Goal: Task Accomplishment & Management: Use online tool/utility

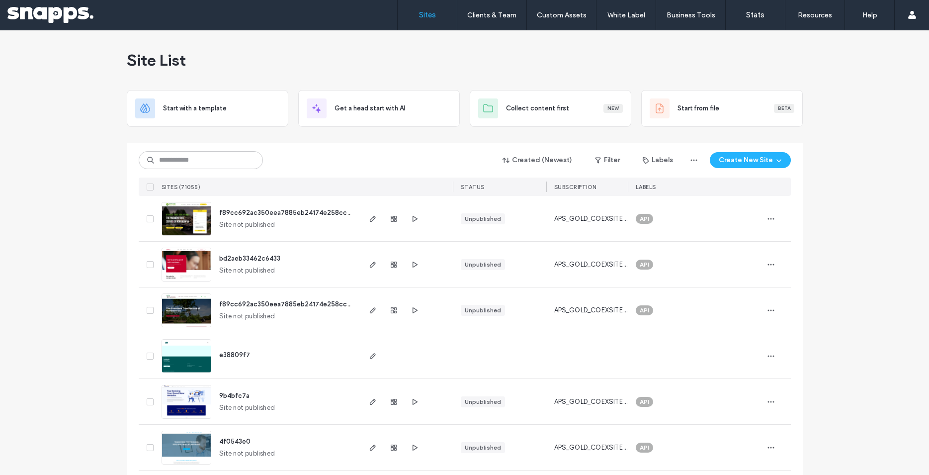
click at [189, 310] on img at bounding box center [186, 328] width 49 height 68
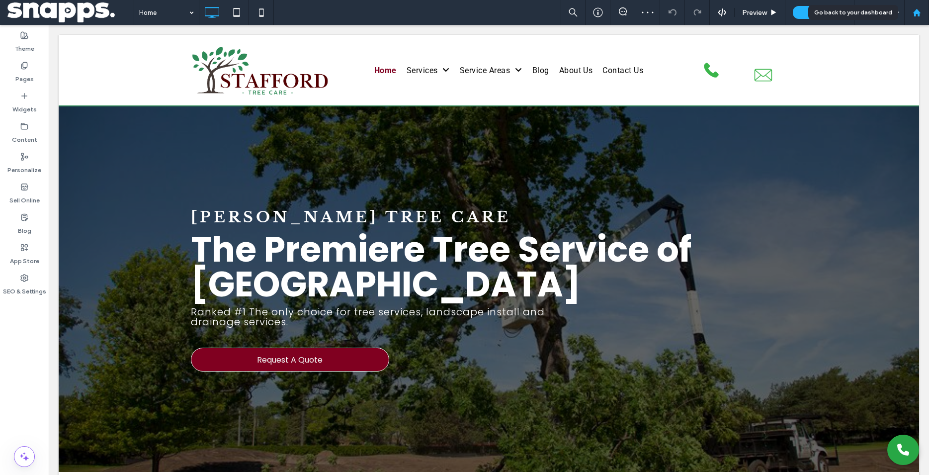
click at [917, 16] on icon at bounding box center [917, 12] width 8 height 8
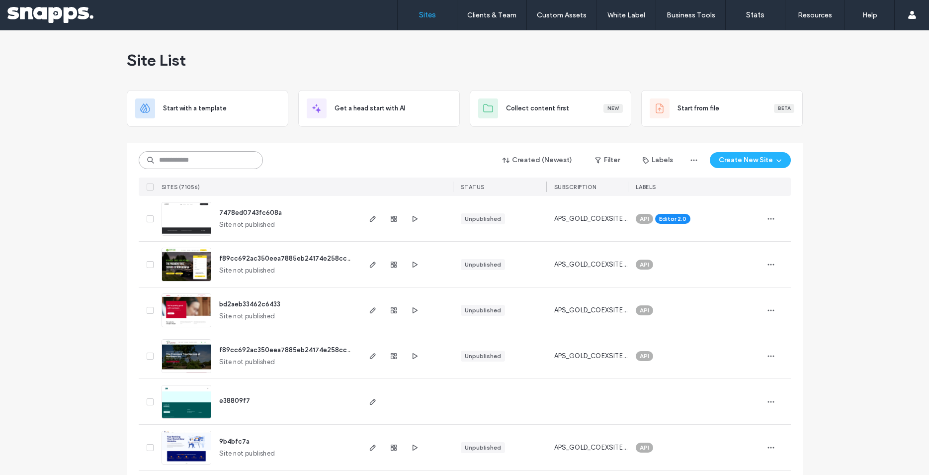
click at [211, 165] on input at bounding box center [201, 160] width 124 height 18
paste input "********"
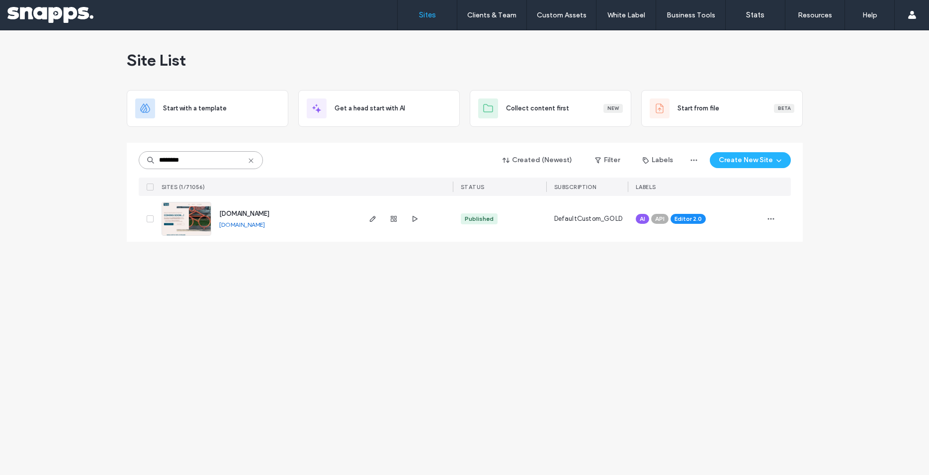
type input "********"
click at [373, 217] on use "button" at bounding box center [372, 219] width 6 height 6
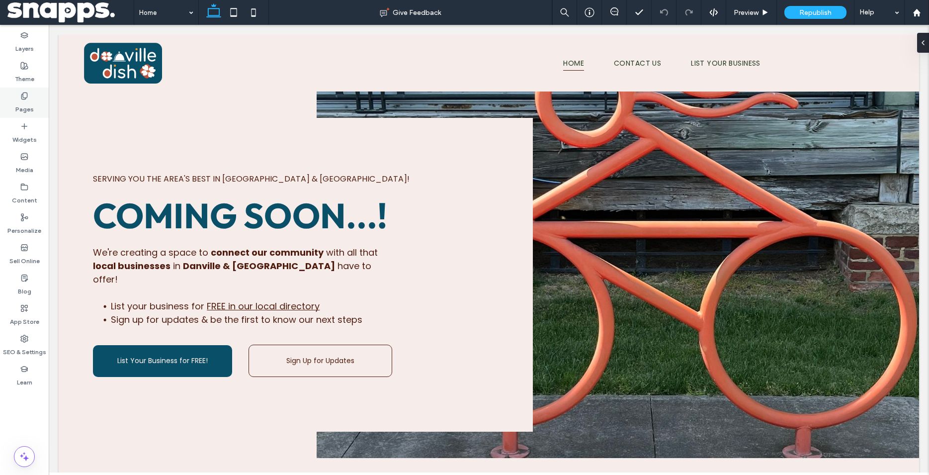
click at [22, 96] on icon at bounding box center [24, 96] width 8 height 8
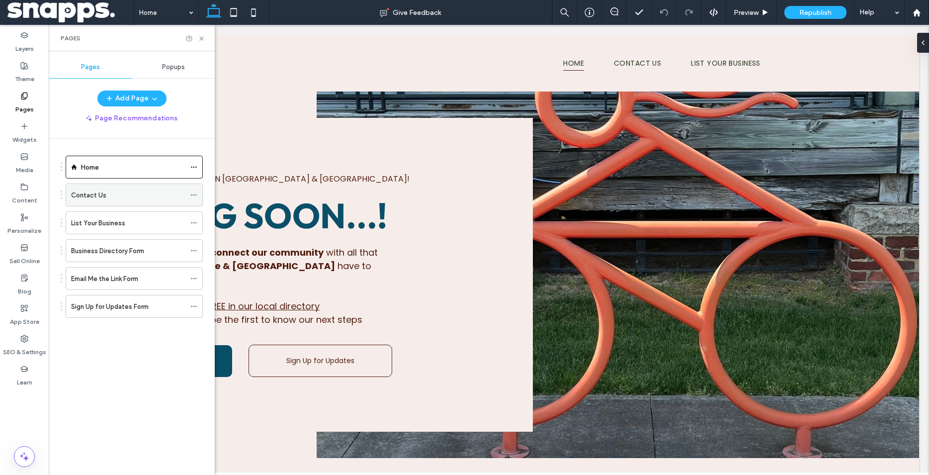
click at [114, 195] on div "Contact Us" at bounding box center [128, 195] width 114 height 10
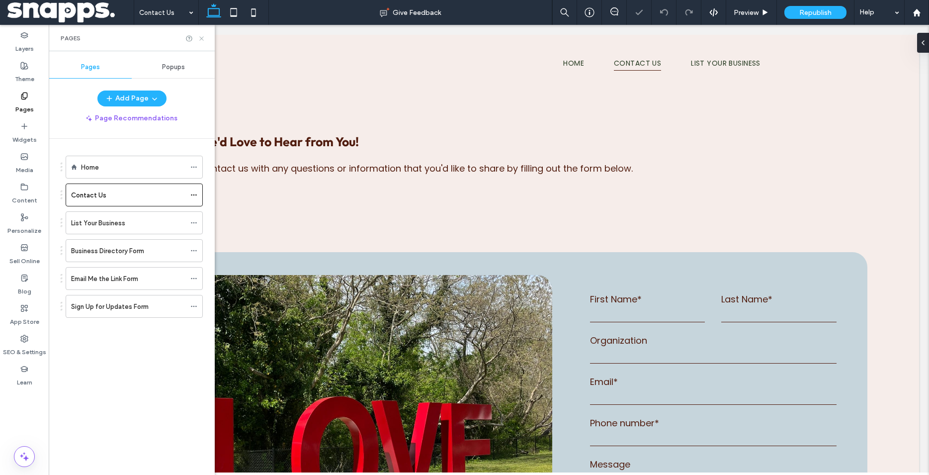
click at [200, 39] on icon at bounding box center [201, 38] width 7 height 7
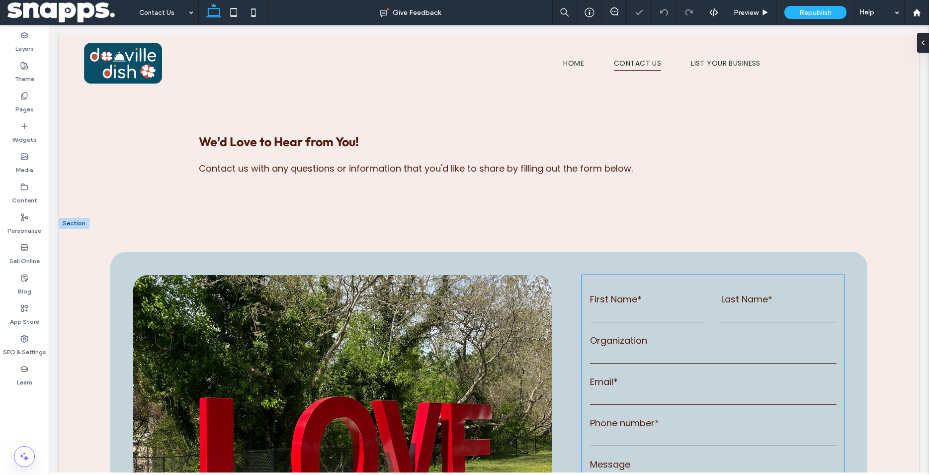
click at [645, 293] on div "**********" at bounding box center [488, 420] width 757 height 336
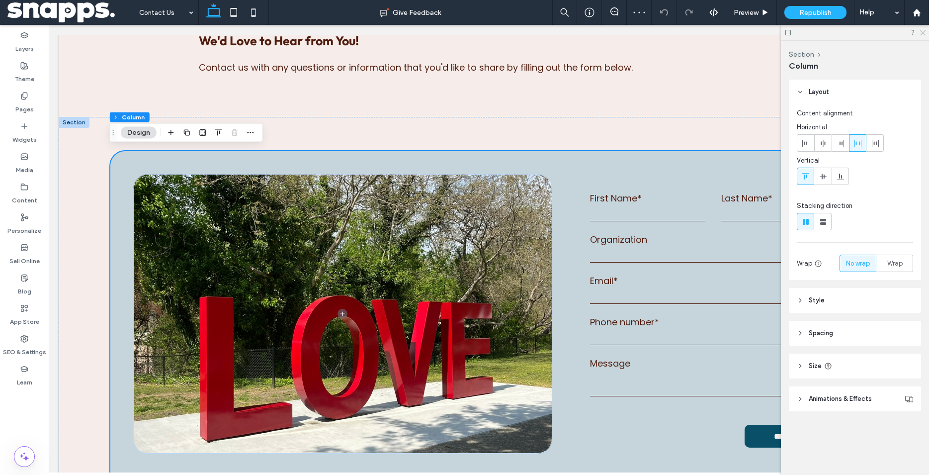
click at [924, 32] on icon at bounding box center [922, 32] width 6 height 6
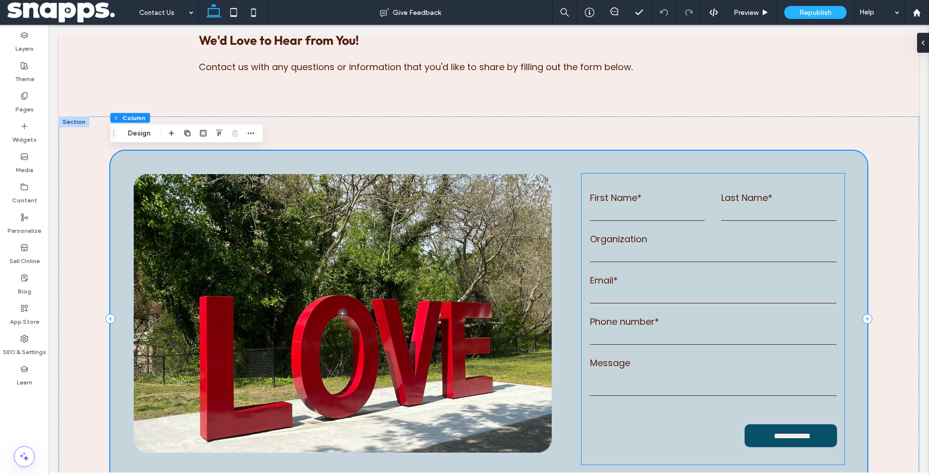
click at [672, 321] on label "Phone number*" at bounding box center [713, 321] width 247 height 13
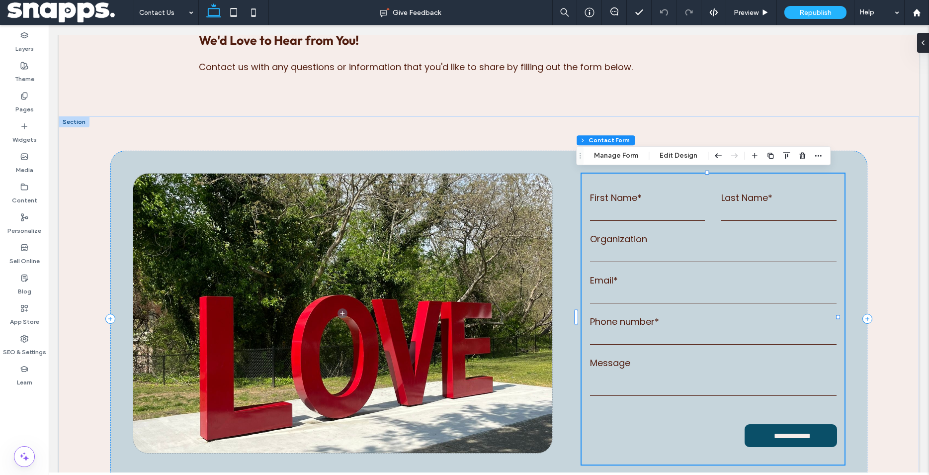
type input "*"
type input "***"
click at [672, 321] on label "Phone number*" at bounding box center [713, 321] width 247 height 13
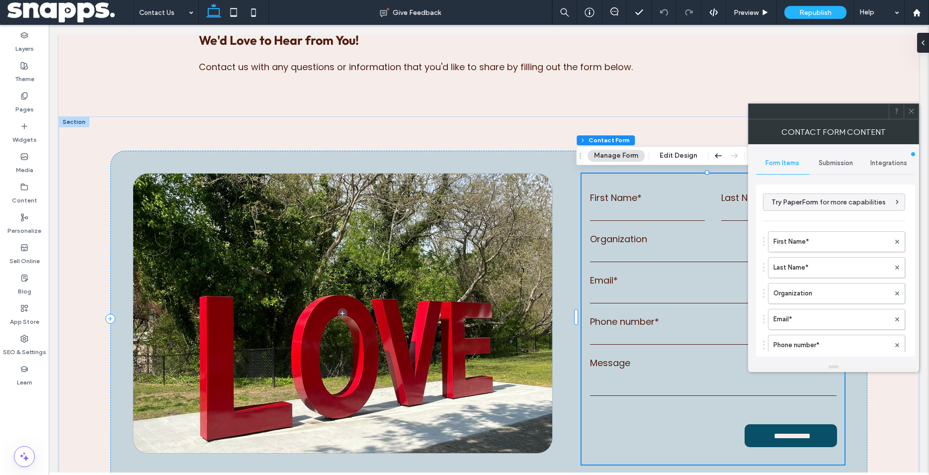
click at [913, 112] on icon at bounding box center [911, 110] width 7 height 7
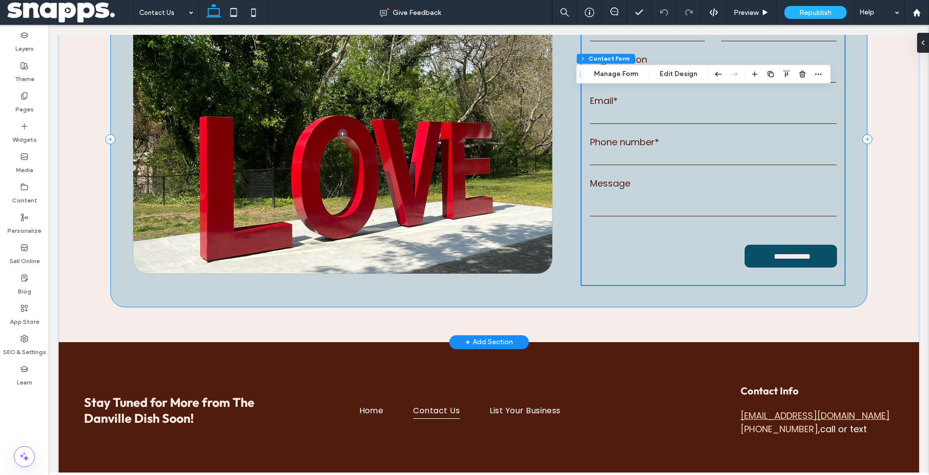
scroll to position [304, 0]
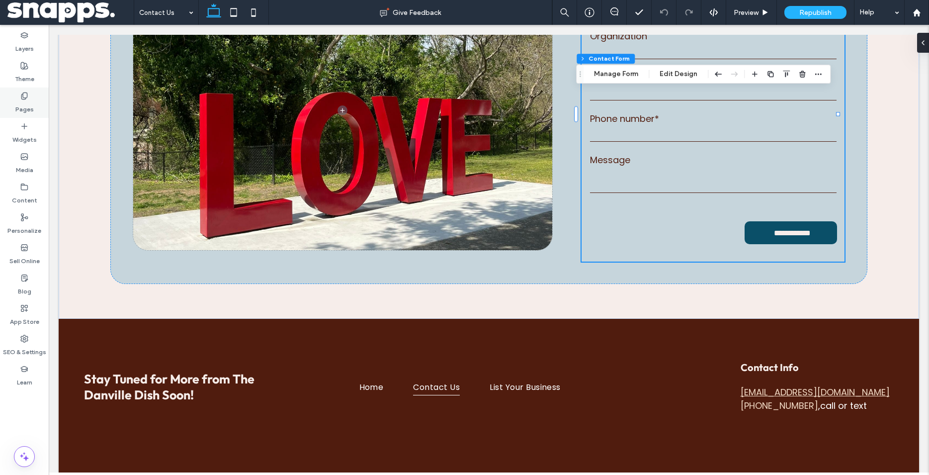
click at [33, 113] on label "Pages" at bounding box center [24, 107] width 18 height 14
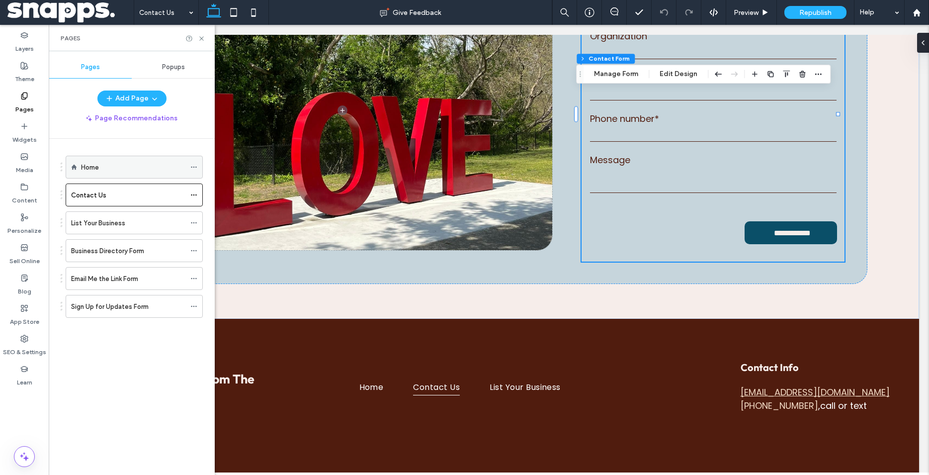
click at [117, 168] on div "Home" at bounding box center [133, 167] width 104 height 10
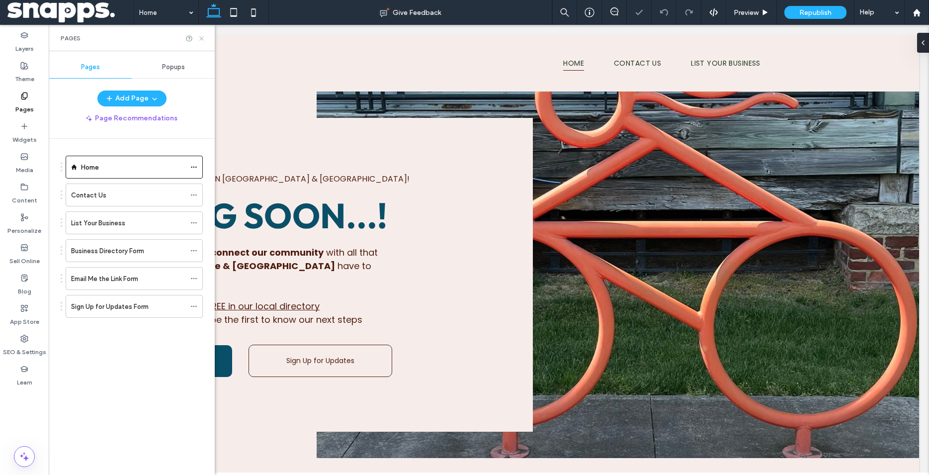
click at [202, 35] on icon at bounding box center [201, 38] width 7 height 7
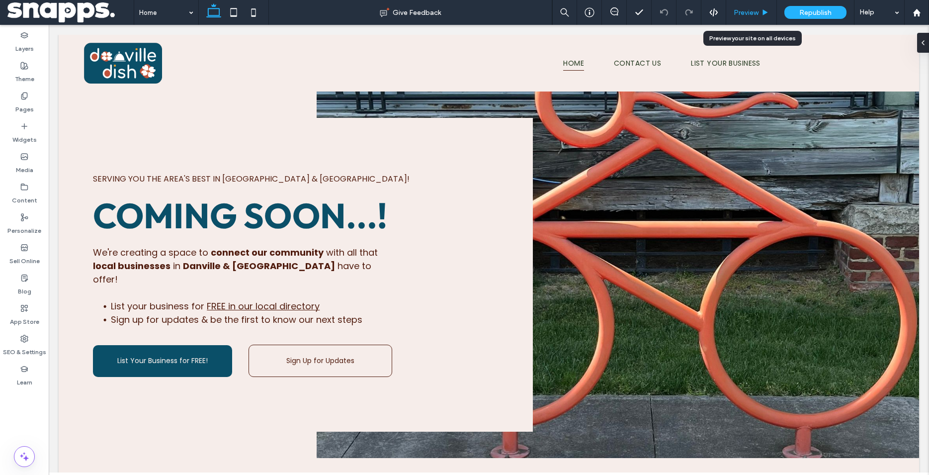
click at [761, 11] on div "Preview" at bounding box center [751, 12] width 50 height 8
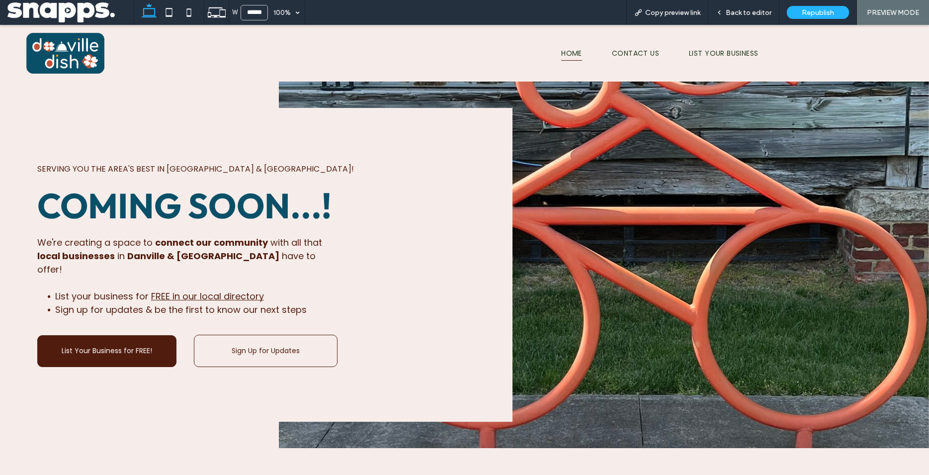
click at [148, 349] on span "List Your Business for FREE!" at bounding box center [107, 350] width 90 height 10
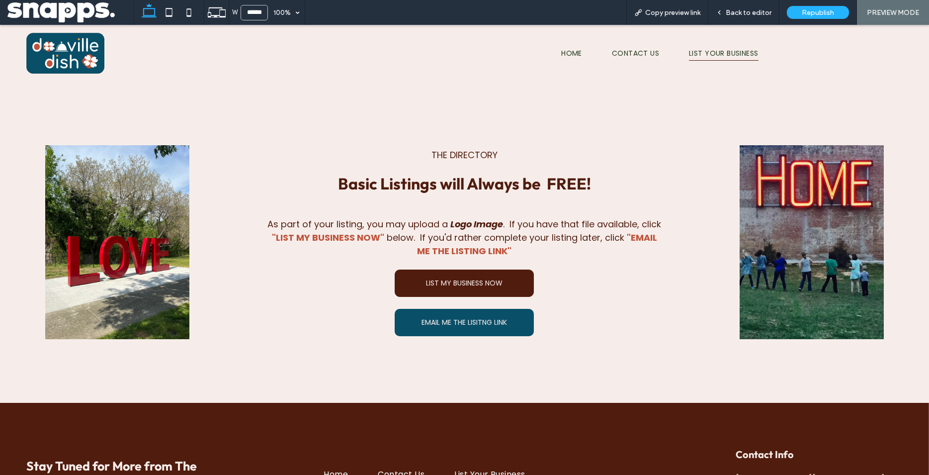
click at [464, 284] on span "LIST MY BUSINESS NOW" at bounding box center [464, 283] width 77 height 10
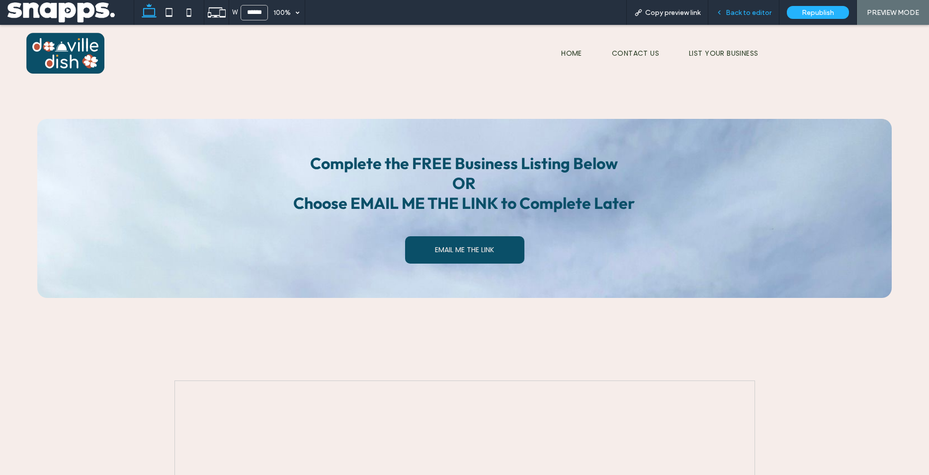
scroll to position [253, 0]
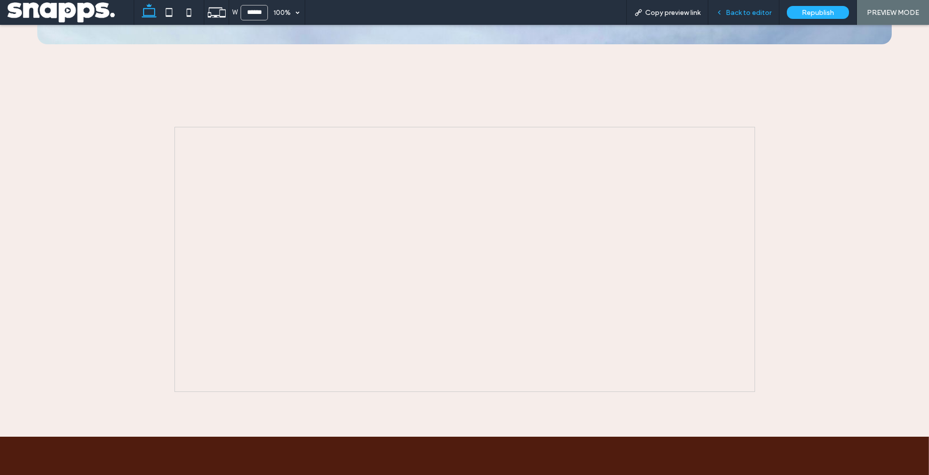
click at [761, 14] on span "Back to editor" at bounding box center [749, 12] width 46 height 8
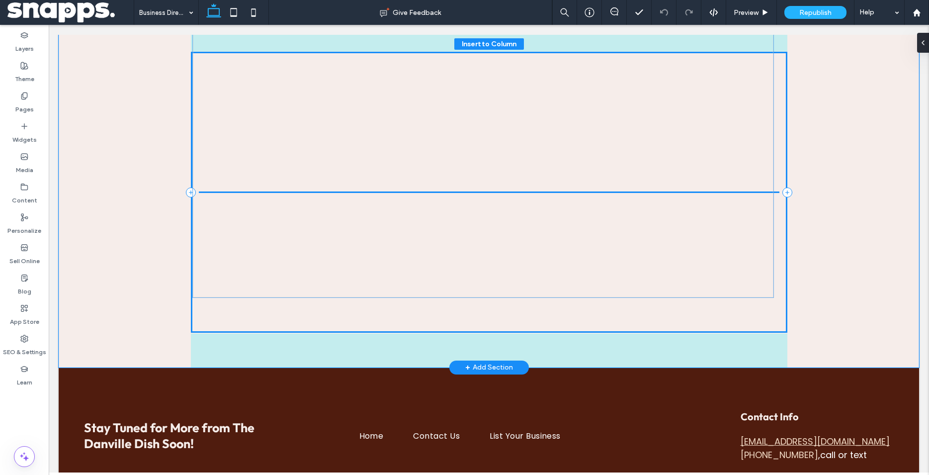
scroll to position [295, 0]
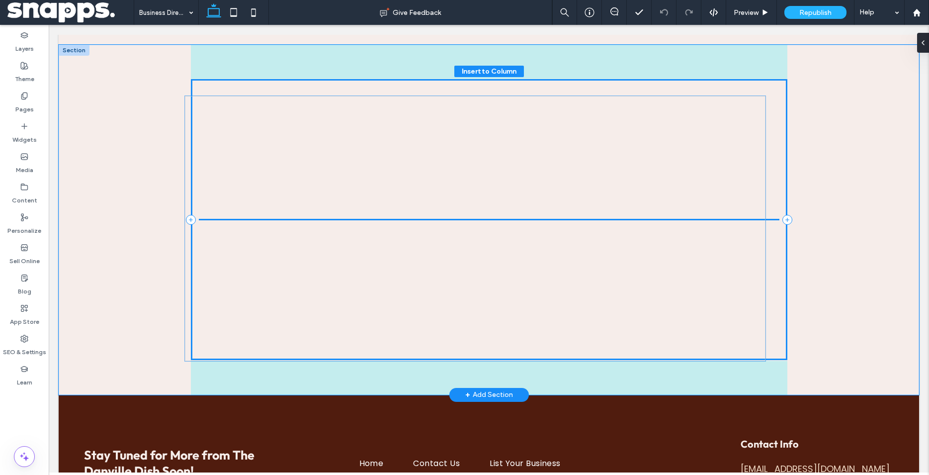
drag, startPoint x: 774, startPoint y: 87, endPoint x: 764, endPoint y: 156, distance: 69.2
click at [764, 156] on div at bounding box center [489, 219] width 596 height 281
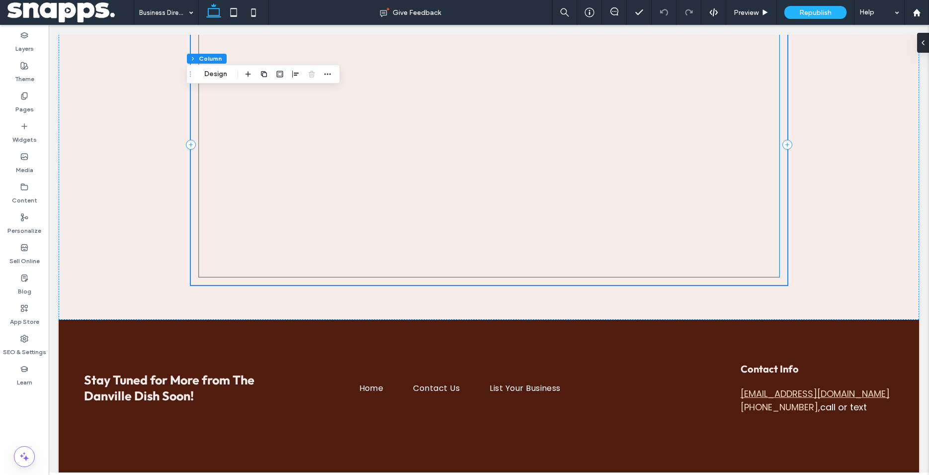
scroll to position [406, 0]
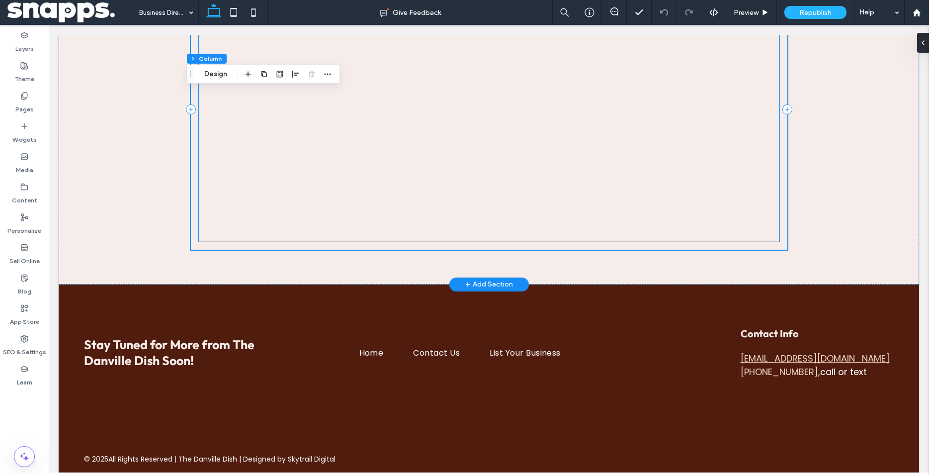
click at [620, 133] on div at bounding box center [489, 109] width 581 height 265
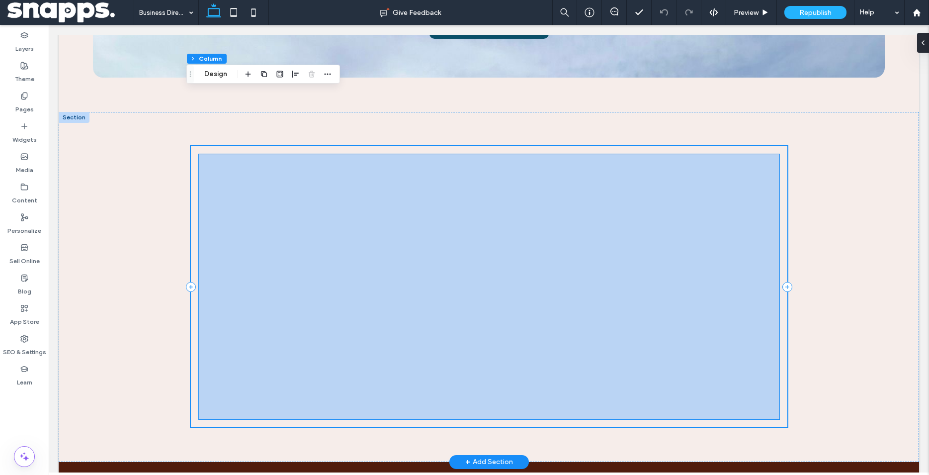
click at [620, 133] on div at bounding box center [489, 286] width 596 height 349
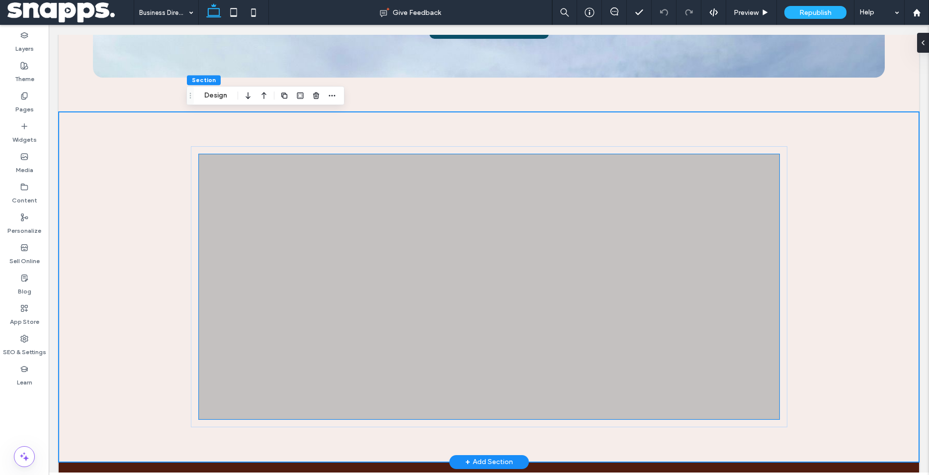
click at [483, 305] on div at bounding box center [489, 286] width 581 height 265
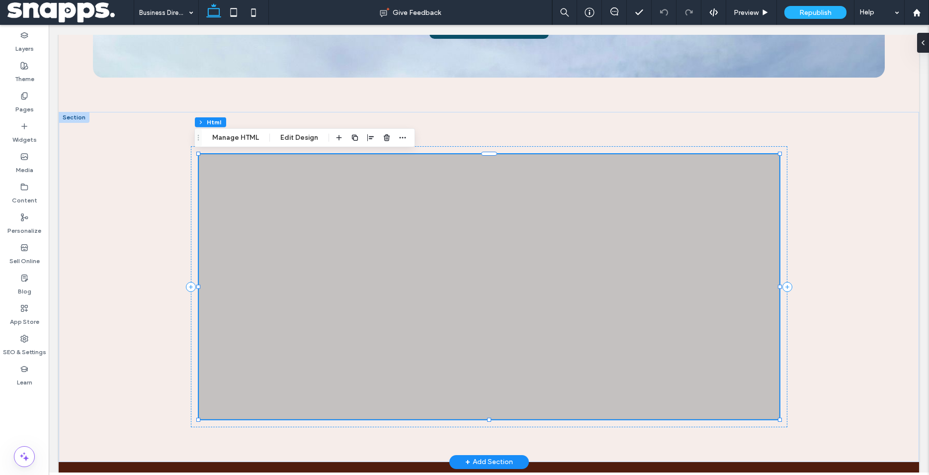
click at [483, 305] on div at bounding box center [489, 286] width 581 height 265
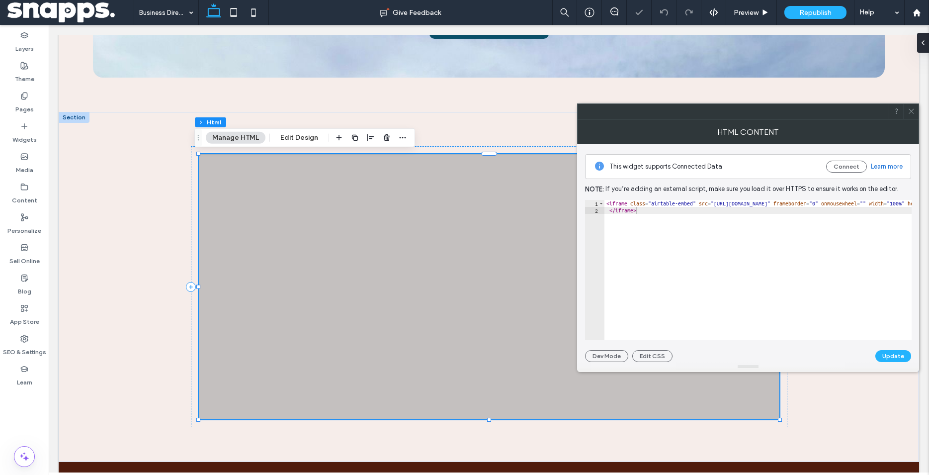
click at [915, 112] on icon at bounding box center [911, 110] width 7 height 7
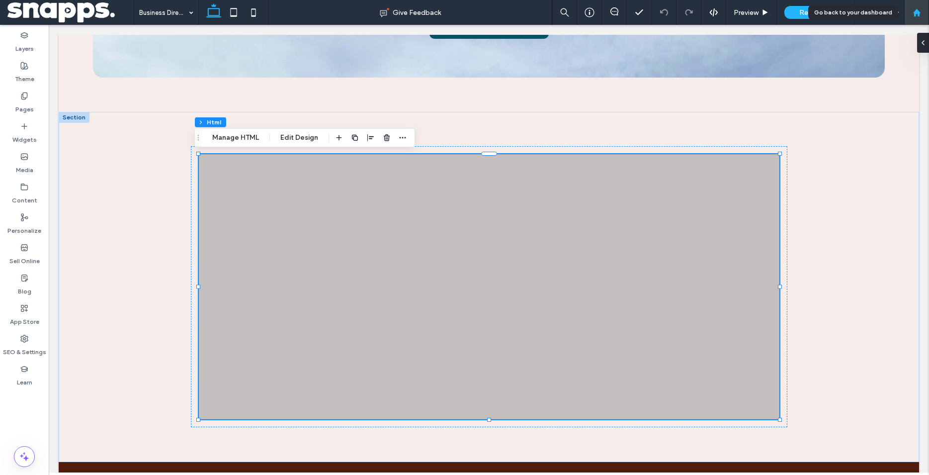
click at [918, 13] on use at bounding box center [916, 11] width 7 height 7
